Goal: Communication & Community: Share content

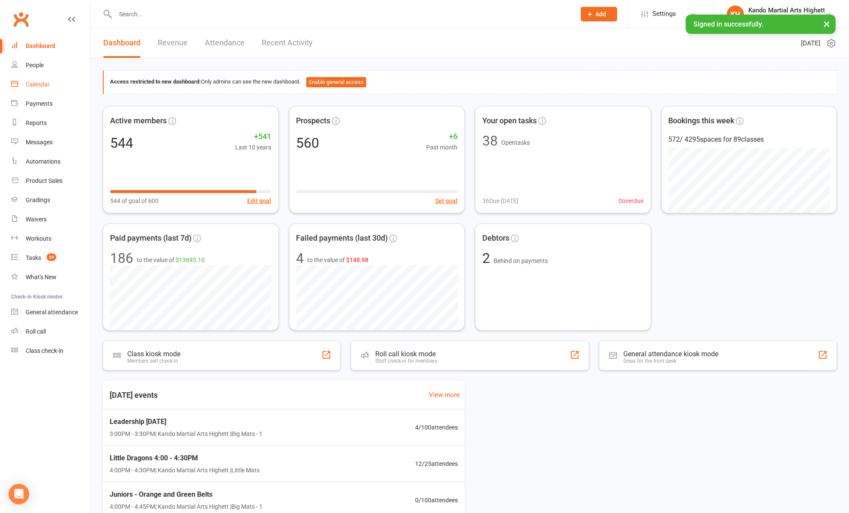
click at [38, 90] on link "Calendar" at bounding box center [50, 84] width 79 height 19
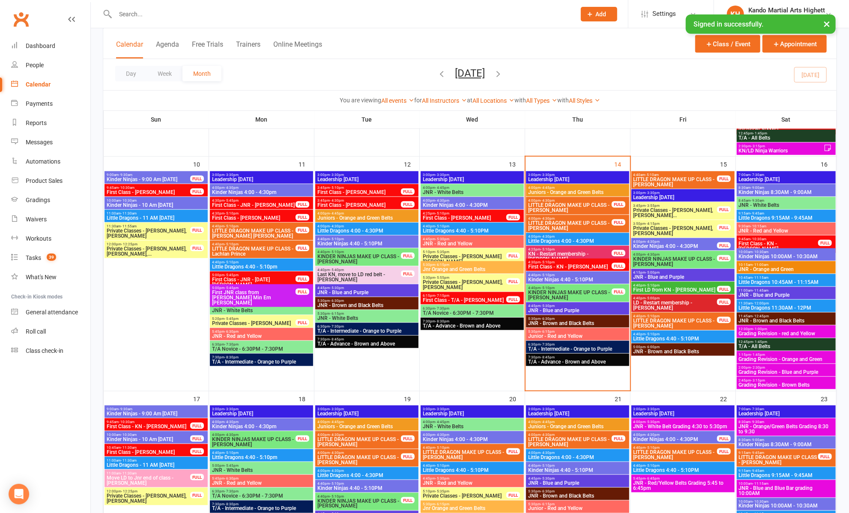
scroll to position [583, 0]
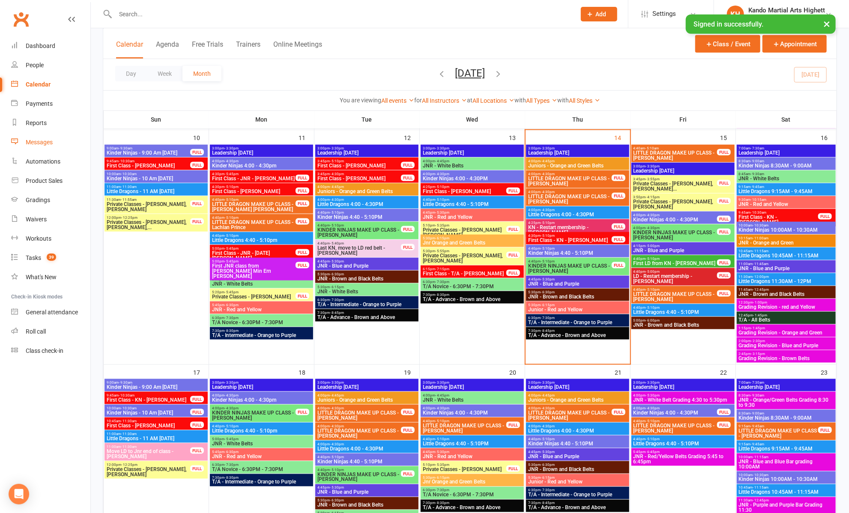
click at [29, 148] on link "Messages" at bounding box center [50, 142] width 79 height 19
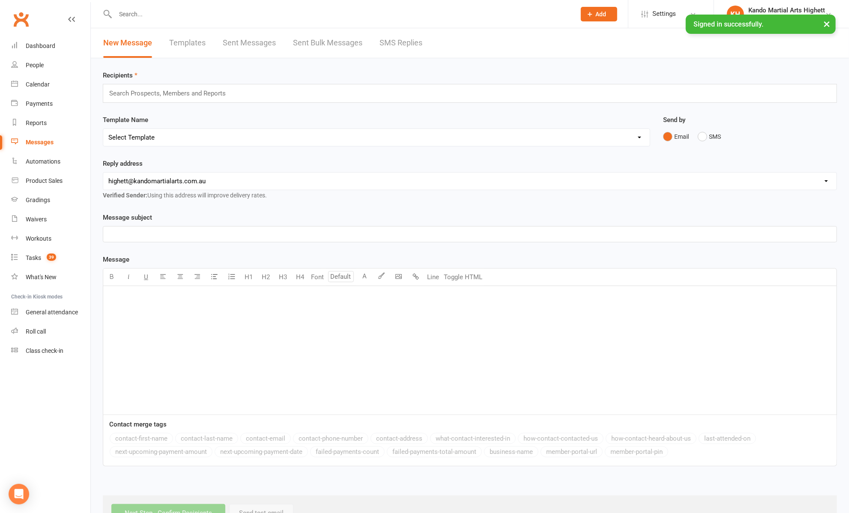
click at [173, 306] on div "﻿" at bounding box center [470, 350] width 734 height 129
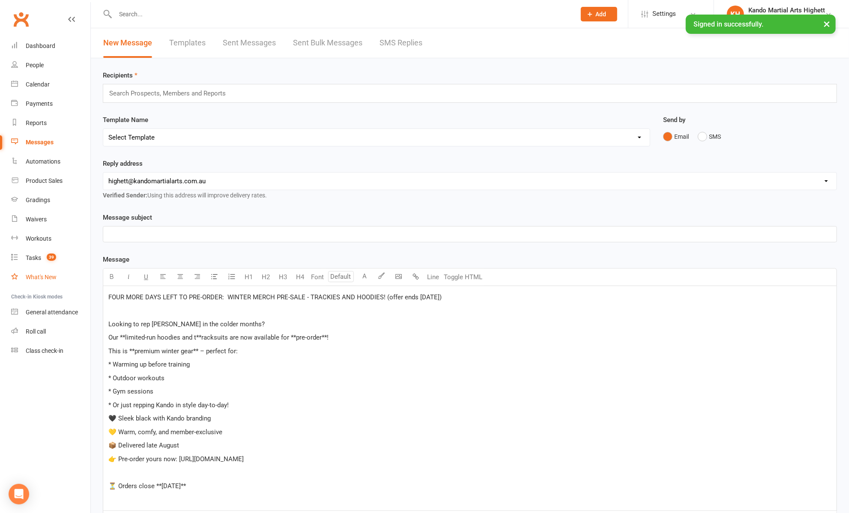
drag, startPoint x: 446, startPoint y: 294, endPoint x: 42, endPoint y: 283, distance: 403.4
click at [42, 283] on ui-view "Prospect Member Non-attending contact Class / event Appointment Grading event T…" at bounding box center [424, 314] width 849 height 625
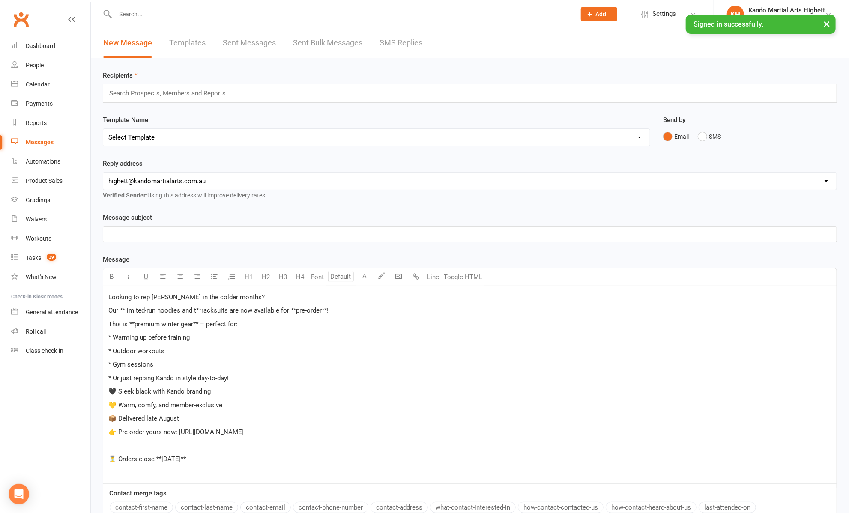
click at [118, 235] on p "﻿" at bounding box center [469, 234] width 723 height 10
click at [133, 321] on span "This is **premium winter gear** – perfect for:" at bounding box center [172, 325] width 129 height 8
click at [264, 299] on p "Looking to rep [PERSON_NAME] in the colder months?" at bounding box center [469, 297] width 723 height 10
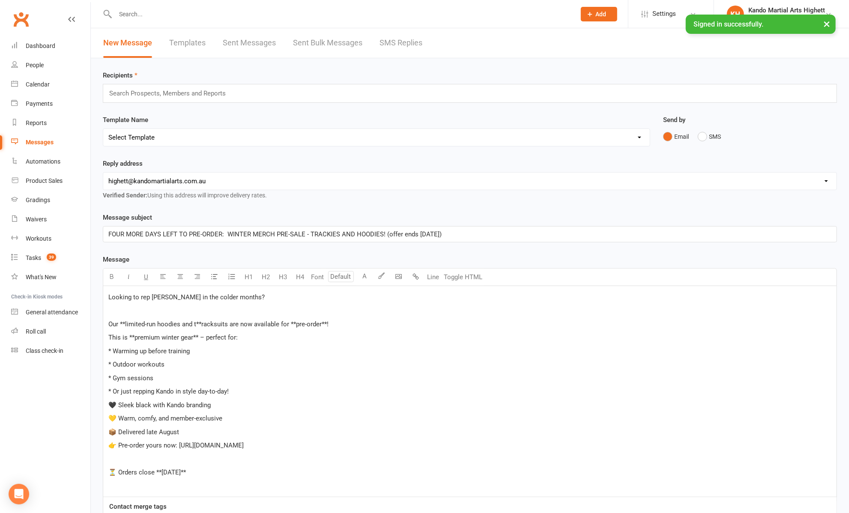
click at [202, 326] on span "Our **limited-run hoodies and t**racksuits are now available for **pre-order**!" at bounding box center [218, 325] width 220 height 8
drag, startPoint x: 250, startPoint y: 342, endPoint x: 125, endPoint y: 374, distance: 128.7
click at [125, 374] on div "Looking to rep [PERSON_NAME] in the colder months? ﻿ Our **limited-run hoodies …" at bounding box center [470, 391] width 734 height 211
click at [228, 400] on p "🖤 Sleek black with Kando branding" at bounding box center [469, 405] width 723 height 10
drag, startPoint x: 231, startPoint y: 395, endPoint x: 102, endPoint y: 348, distance: 137.5
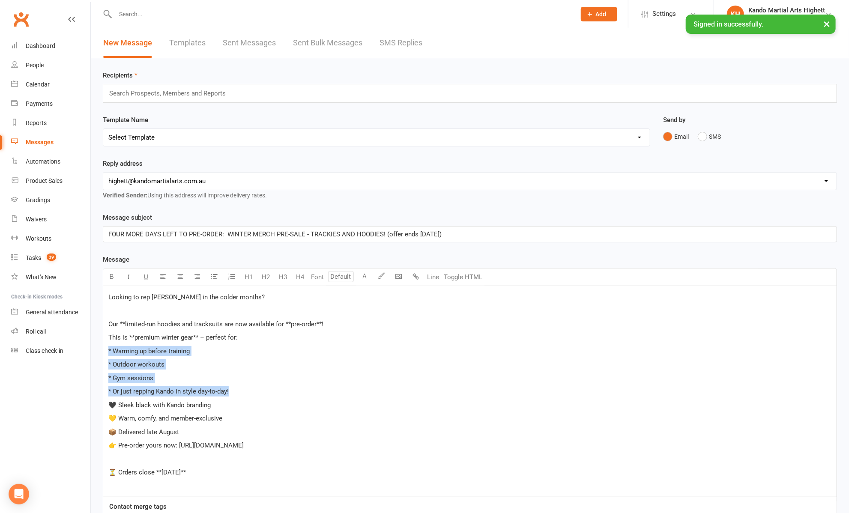
click at [102, 348] on div "Message subject FOUR MORE DAYS LEFT TO PRE-ORDER: WINTER MERCH PRE-SALE - TRACK…" at bounding box center [469, 387] width 747 height 348
click at [219, 274] on button "button" at bounding box center [214, 277] width 17 height 17
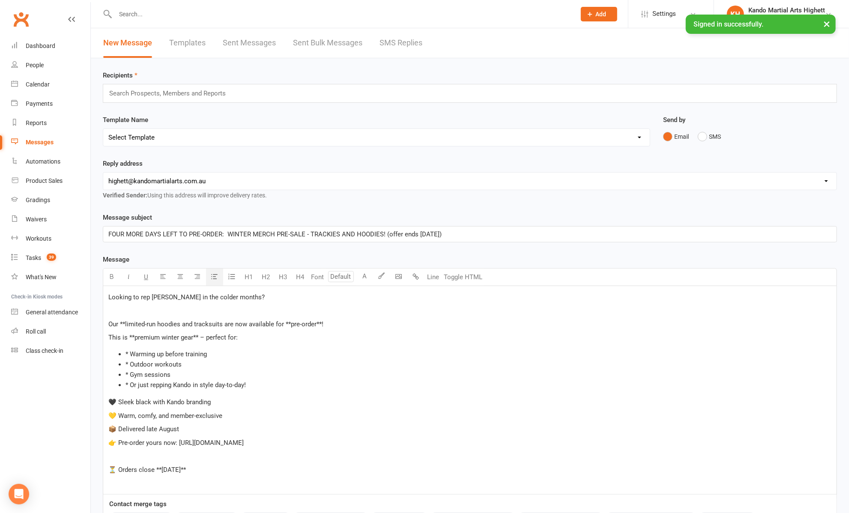
click at [176, 441] on span "👉 Pre-order yours now: [URL][DOMAIN_NAME]" at bounding box center [175, 443] width 135 height 8
click at [353, 432] on p "📦 Delivered late August" at bounding box center [469, 429] width 723 height 10
click at [356, 441] on p "👉 Pre-order yours now: [URL][DOMAIN_NAME]" at bounding box center [469, 443] width 723 height 10
copy span "ttps://[DOMAIN_NAME][URL]"
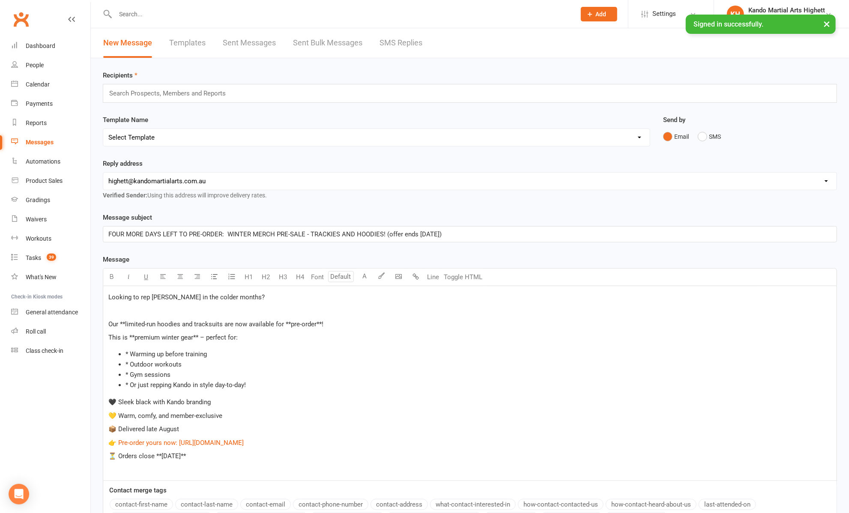
click at [262, 465] on p "﻿" at bounding box center [469, 470] width 723 height 10
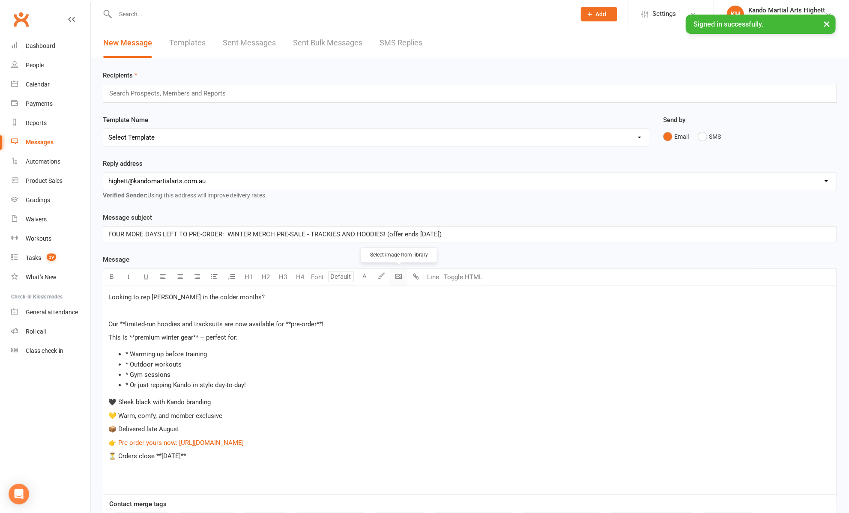
click at [403, 276] on body "Prospect Member Non-attending contact Class / event Appointment Grading event T…" at bounding box center [424, 306] width 849 height 609
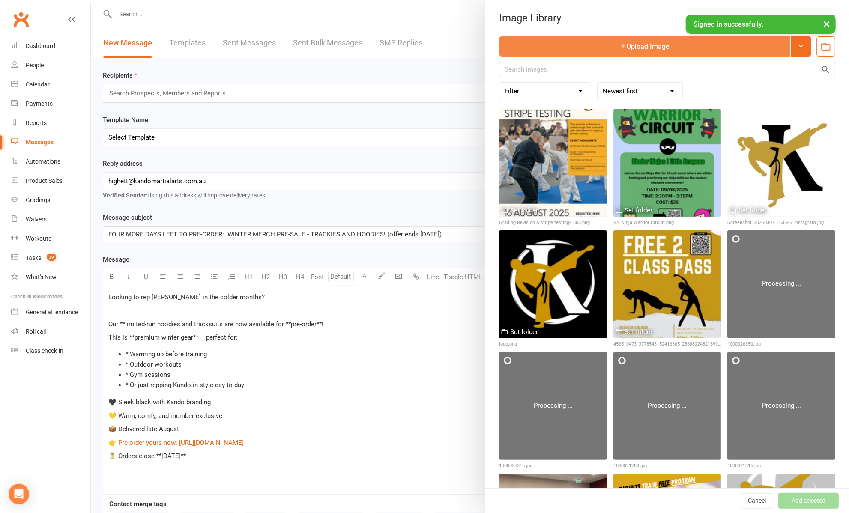
click at [594, 52] on button "Upload Image" at bounding box center [644, 46] width 291 height 20
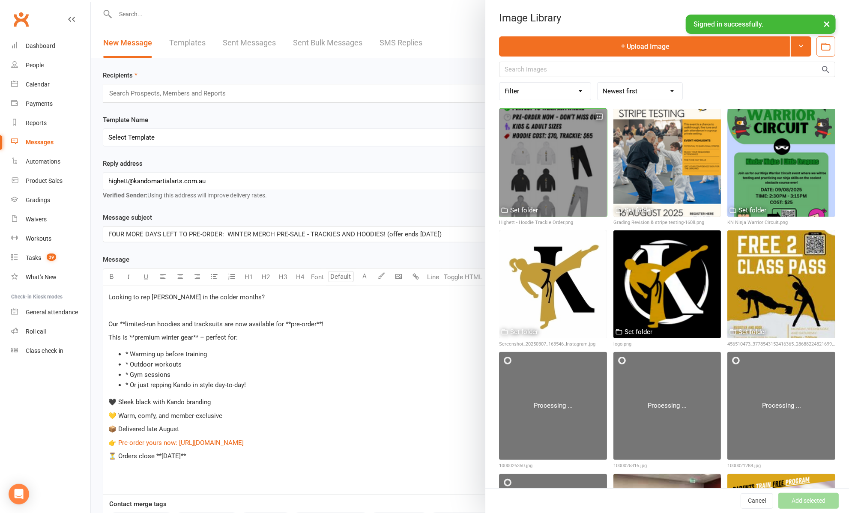
click at [529, 150] on div at bounding box center [553, 163] width 108 height 108
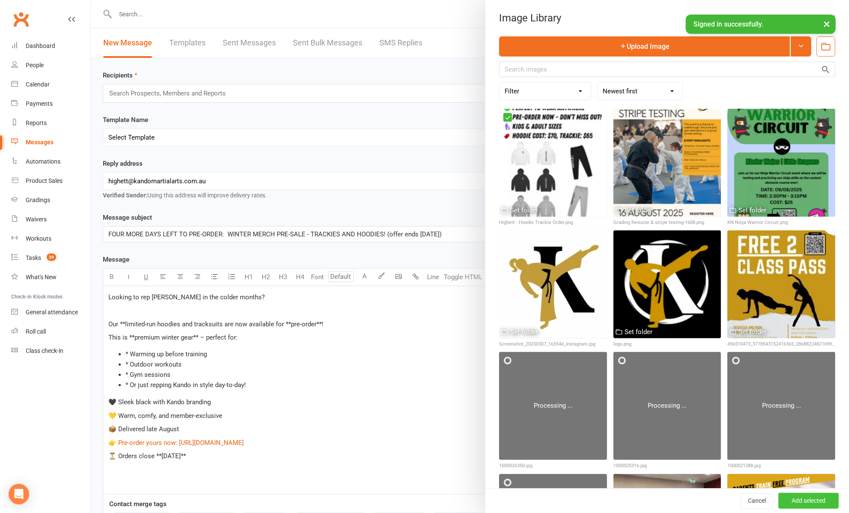
click at [790, 498] on button "Add selected" at bounding box center [809, 501] width 60 height 15
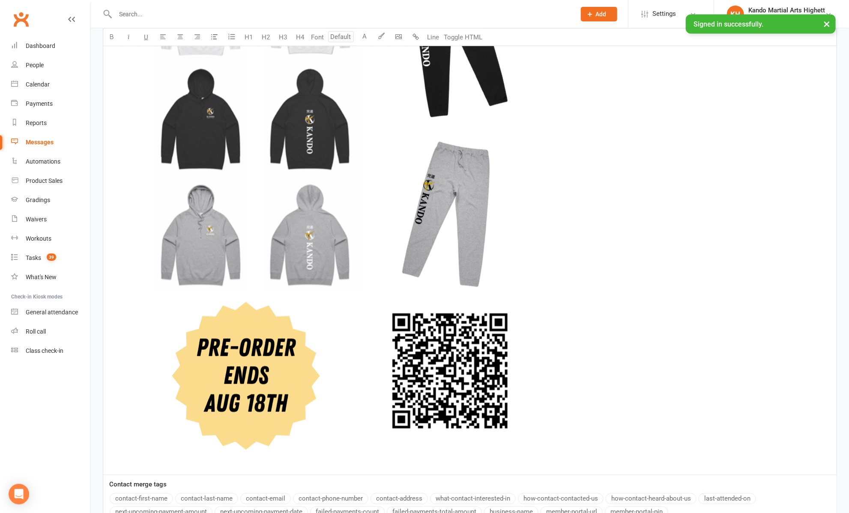
scroll to position [874, 0]
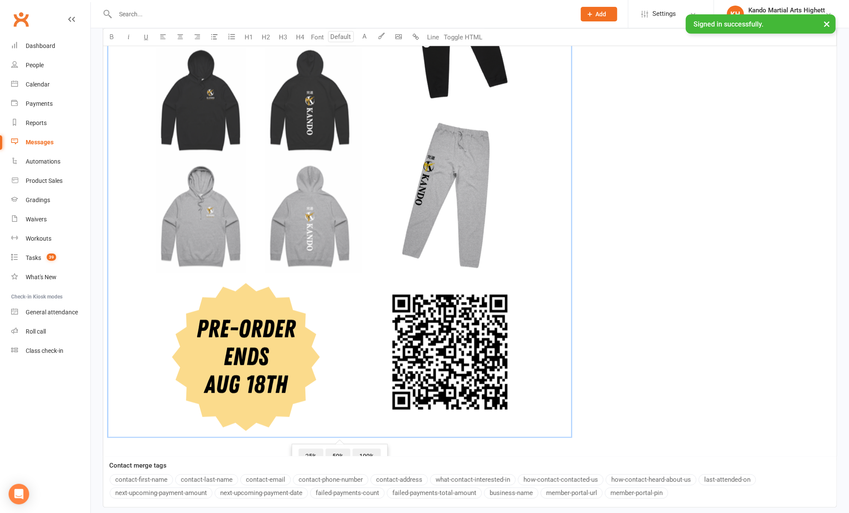
click at [321, 257] on img at bounding box center [339, 25] width 463 height 823
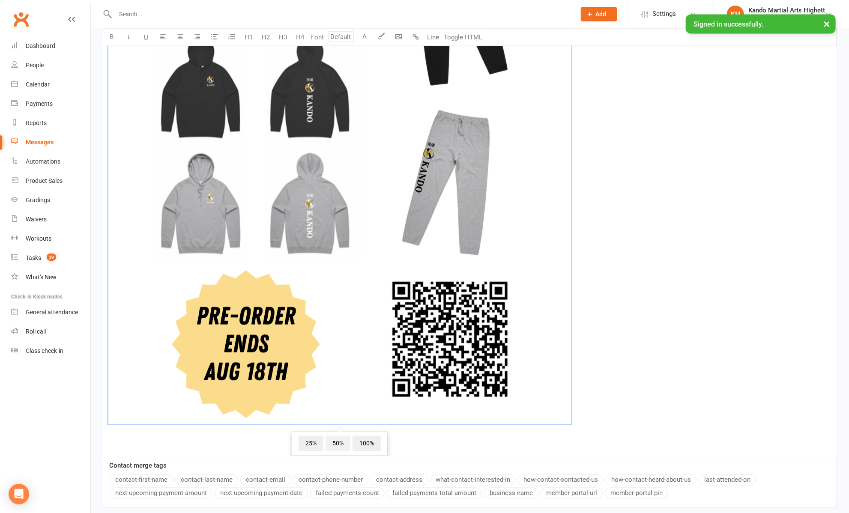
click at [342, 443] on span "50%" at bounding box center [338, 443] width 25 height 15
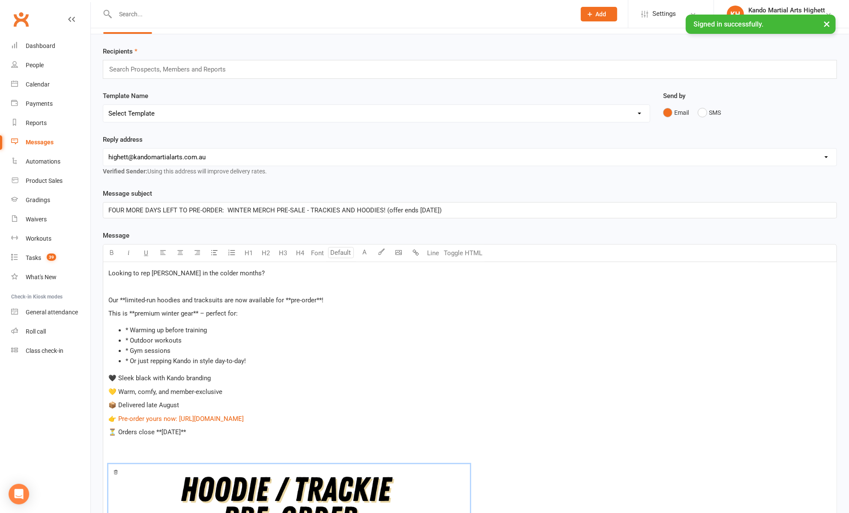
scroll to position [0, 0]
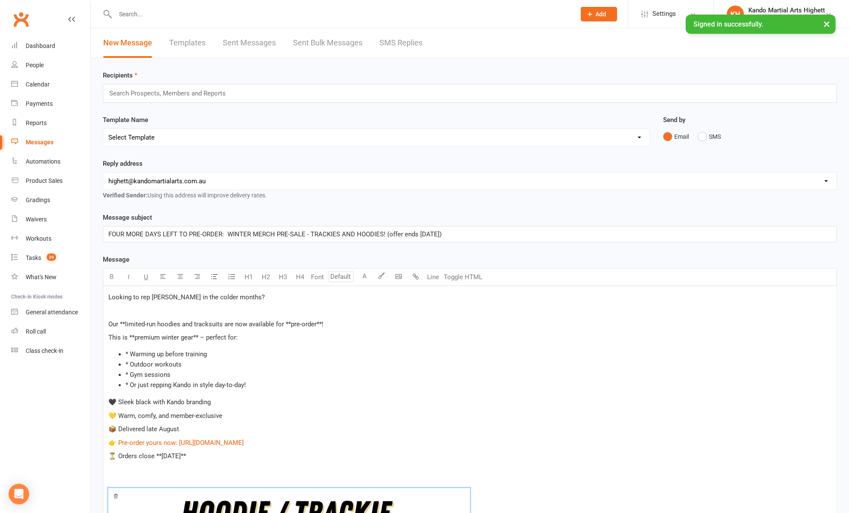
click at [153, 88] on input "text" at bounding box center [171, 93] width 126 height 11
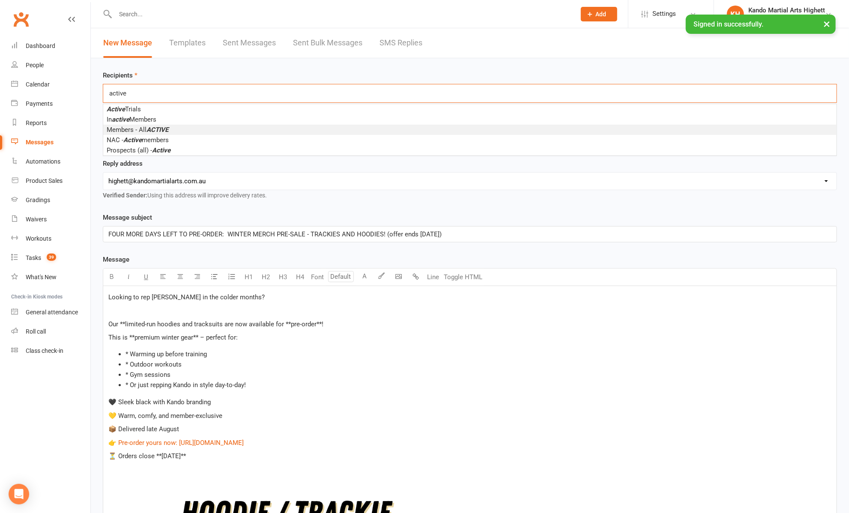
type input "active"
click at [150, 129] on em "ACTIVE" at bounding box center [158, 130] width 22 height 8
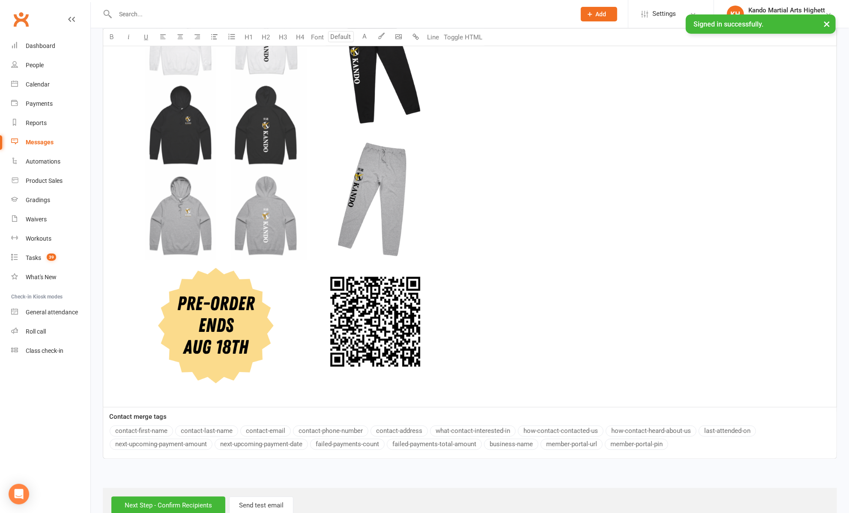
scroll to position [758, 0]
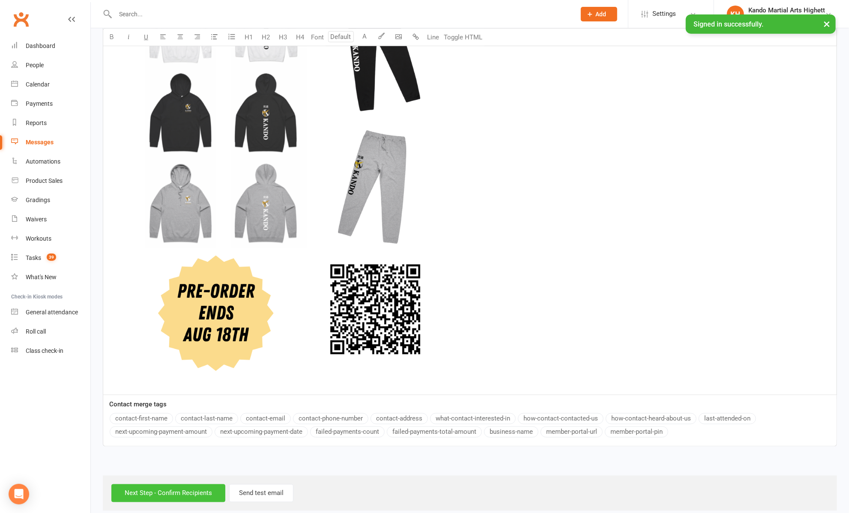
click at [144, 499] on input "Next Step - Confirm Recipients" at bounding box center [168, 494] width 114 height 18
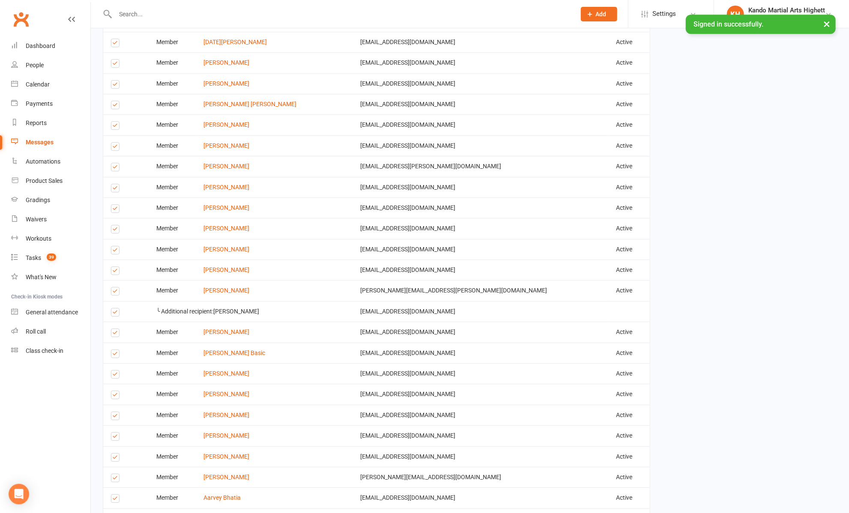
scroll to position [1622, 0]
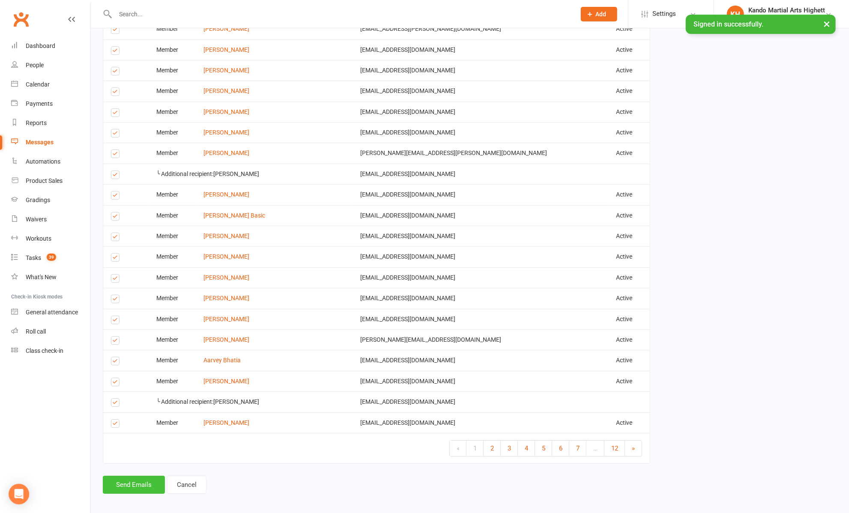
click at [143, 478] on button "Send Emails" at bounding box center [134, 485] width 62 height 18
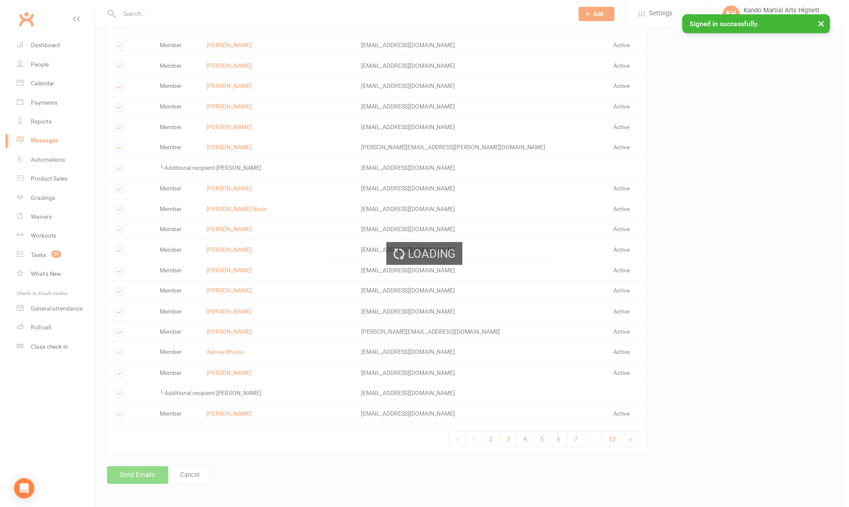
scroll to position [1618, 0]
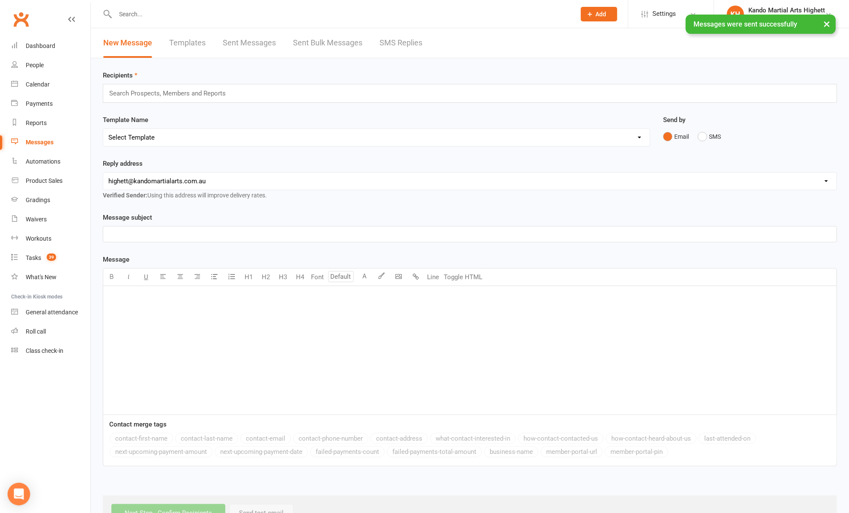
click at [24, 495] on div "Open Intercom Messenger" at bounding box center [19, 494] width 23 height 23
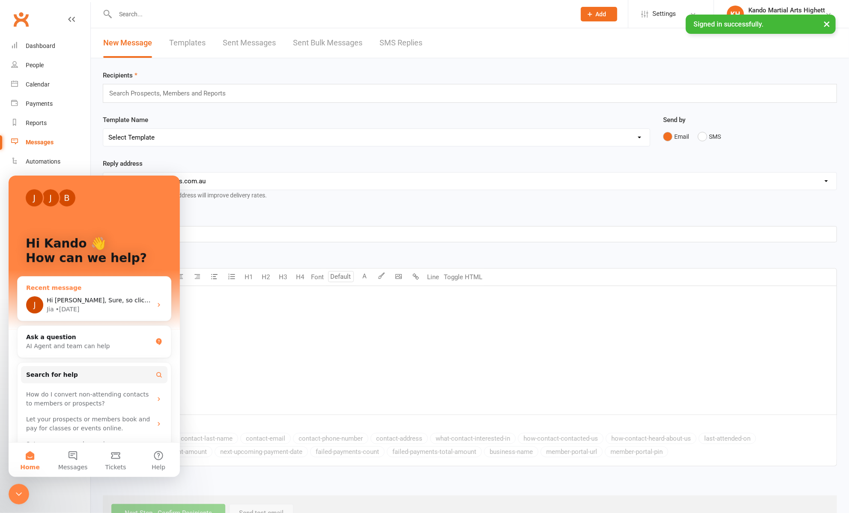
click at [81, 301] on span "Hi [PERSON_NAME], Sure, so clicked means there is a link in the email that the …" at bounding box center [659, 300] width 1224 height 7
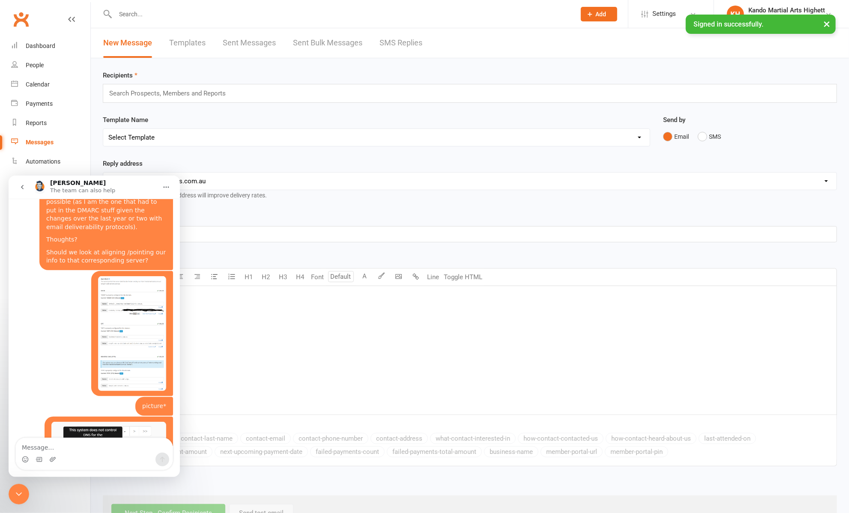
scroll to position [2819, 0]
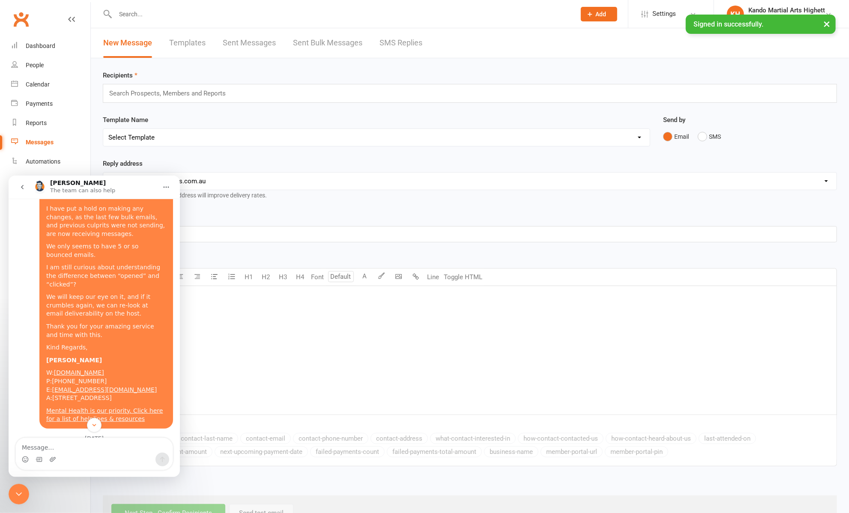
drag, startPoint x: 176, startPoint y: 400, endPoint x: 197, endPoint y: 652, distance: 252.8
click at [104, 451] on textarea "Message…" at bounding box center [94, 445] width 157 height 15
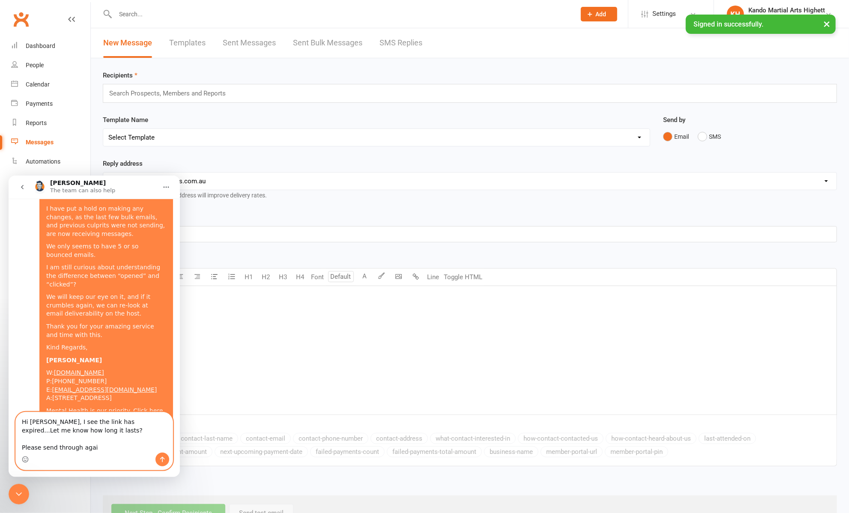
type textarea "Hi [PERSON_NAME], I see the link has expired...Let me know how long it lasts? P…"
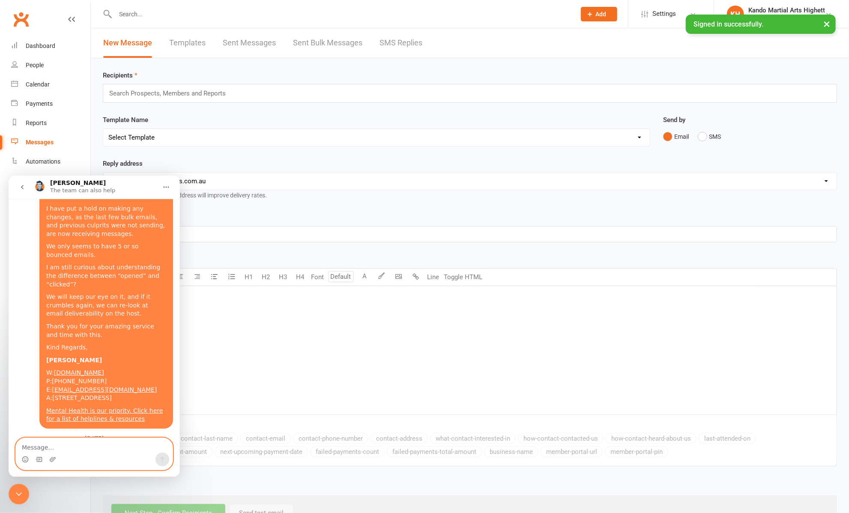
scroll to position [3337, 0]
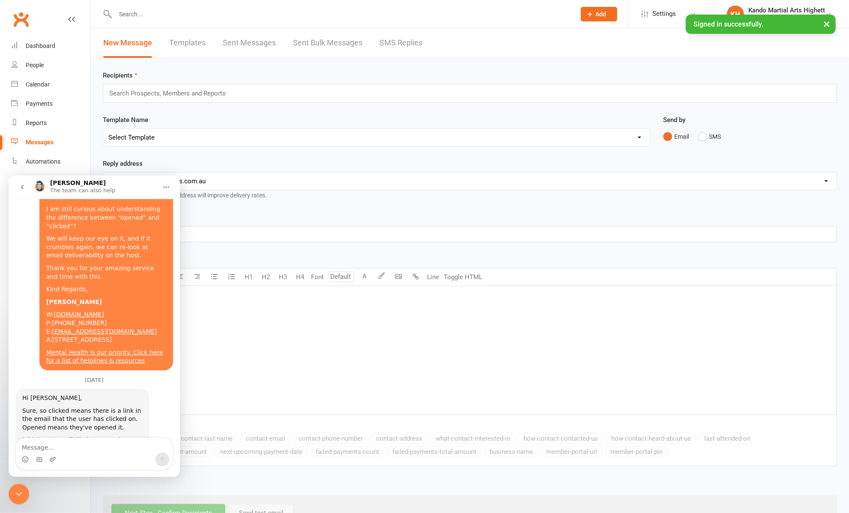
click at [21, 188] on icon "go back" at bounding box center [22, 186] width 7 height 7
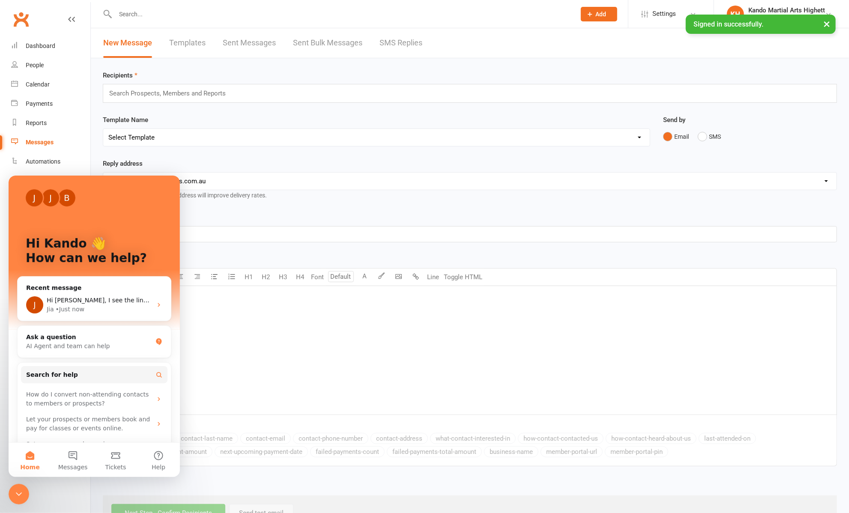
click at [340, 167] on div "Reply address [EMAIL_ADDRESS][DOMAIN_NAME] [EMAIL_ADDRESS][DOMAIN_NAME] [EMAIL_…" at bounding box center [470, 180] width 735 height 42
